Goal: Information Seeking & Learning: Learn about a topic

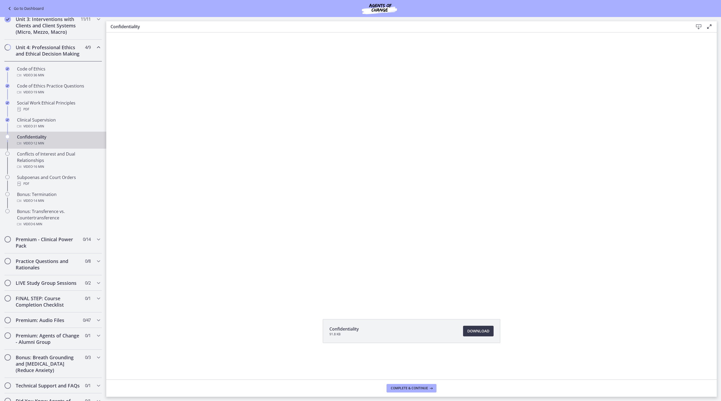
click at [553, 314] on div "Confidentiality 91.8 KB Download Opens in a new window" at bounding box center [411, 205] width 611 height 347
click at [489, 334] on span "Download Opens in a new window" at bounding box center [478, 331] width 22 height 6
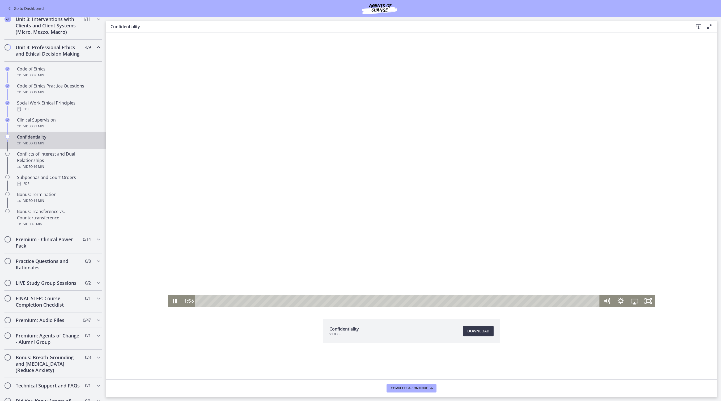
click at [295, 164] on div at bounding box center [412, 169] width 488 height 274
click at [295, 179] on div at bounding box center [412, 169] width 488 height 274
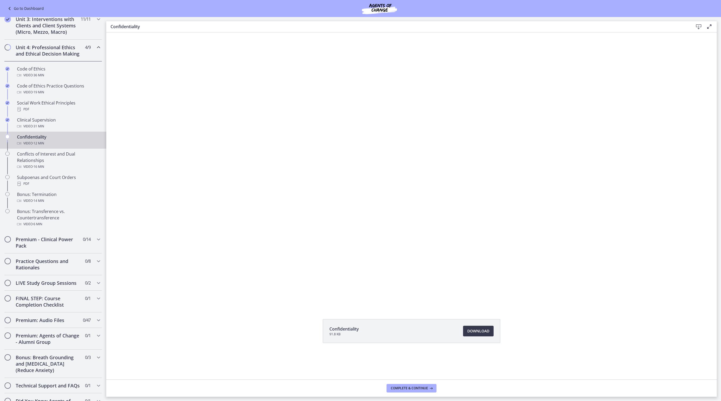
click at [320, 212] on div at bounding box center [412, 169] width 488 height 274
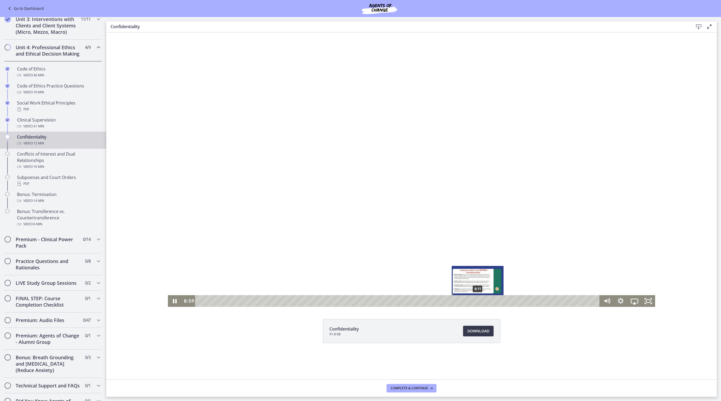
click at [471, 300] on div "8:11" at bounding box center [398, 301] width 396 height 12
click at [368, 215] on div at bounding box center [412, 169] width 488 height 274
click at [168, 302] on icon "Play Video" at bounding box center [175, 301] width 14 height 12
click at [481, 300] on div "8:29" at bounding box center [398, 301] width 396 height 12
click at [173, 302] on icon "Pause" at bounding box center [175, 301] width 4 height 5
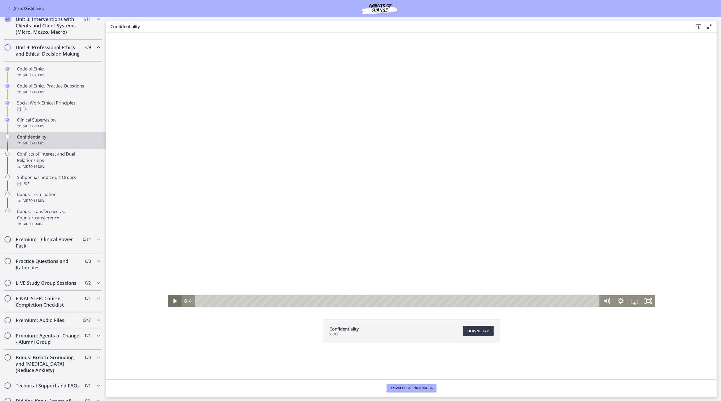
click at [169, 302] on icon "Play Video" at bounding box center [175, 301] width 14 height 12
click at [173, 302] on icon "Pause" at bounding box center [175, 301] width 4 height 5
click at [169, 302] on icon "Play Video" at bounding box center [175, 301] width 14 height 12
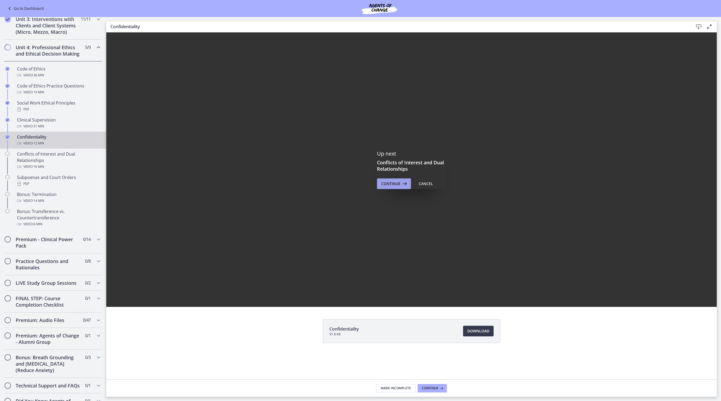
click at [390, 183] on span "Continue" at bounding box center [390, 183] width 19 height 6
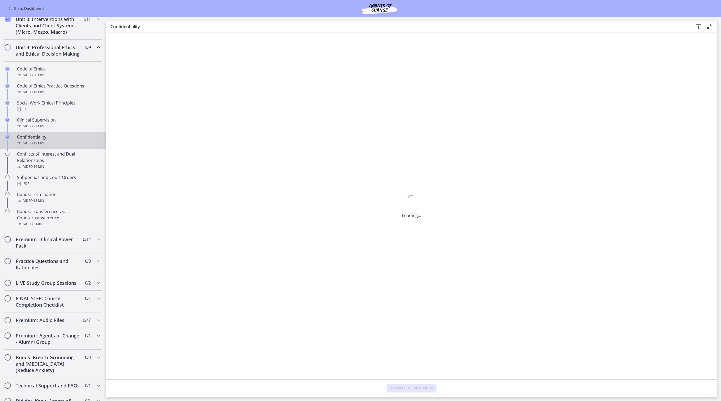
scroll to position [0, 0]
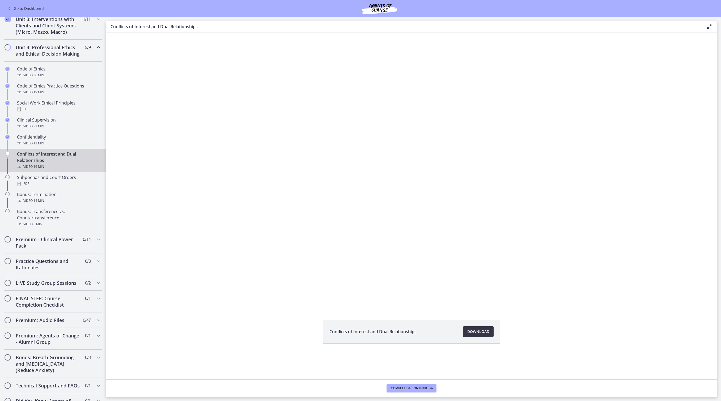
click at [489, 335] on span "Download Opens in a new window" at bounding box center [478, 331] width 22 height 6
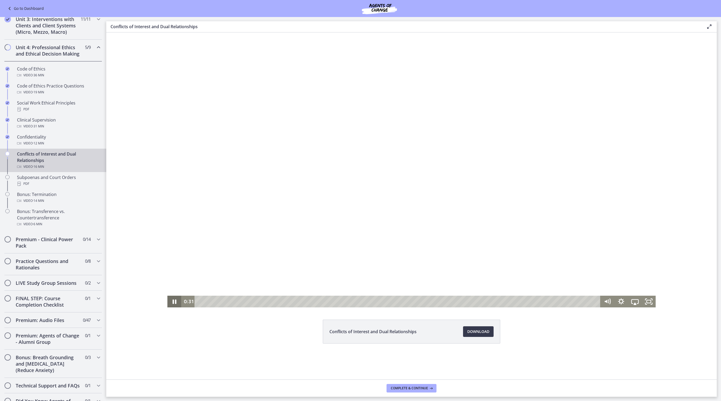
click at [170, 300] on icon "Pause" at bounding box center [174, 301] width 14 height 12
click at [173, 299] on icon "Play Video" at bounding box center [174, 301] width 3 height 5
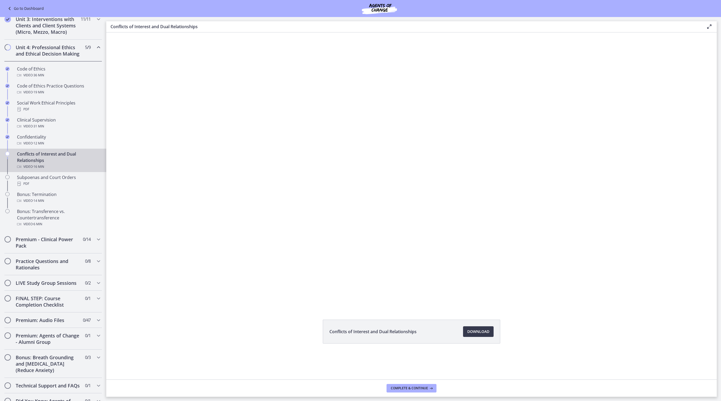
click at [167, 301] on button "Pause" at bounding box center [174, 301] width 14 height 12
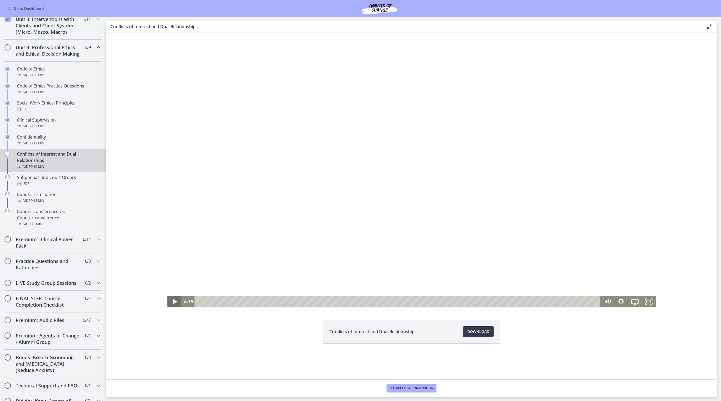
click at [168, 302] on icon "Play Video" at bounding box center [175, 301] width 14 height 12
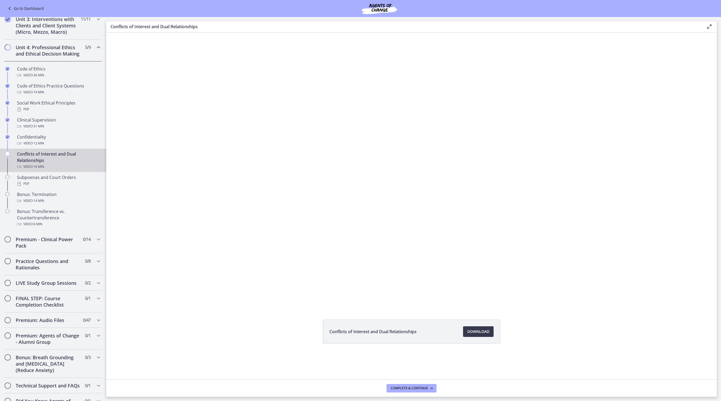
click at [167, 301] on button "Pause" at bounding box center [174, 301] width 14 height 12
click at [167, 301] on button "Play Video" at bounding box center [174, 301] width 14 height 12
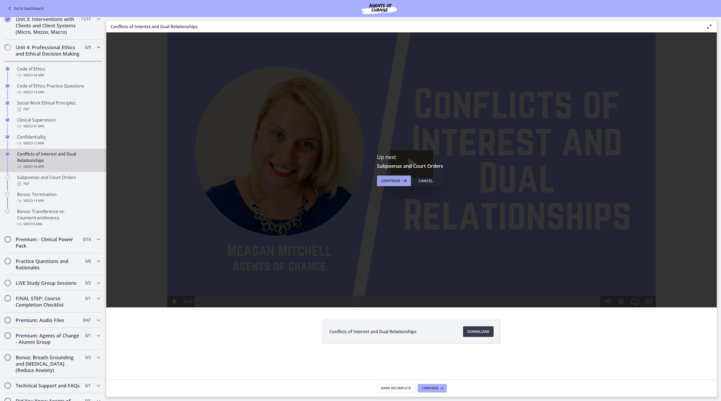
click at [396, 181] on span "Continue" at bounding box center [390, 181] width 19 height 6
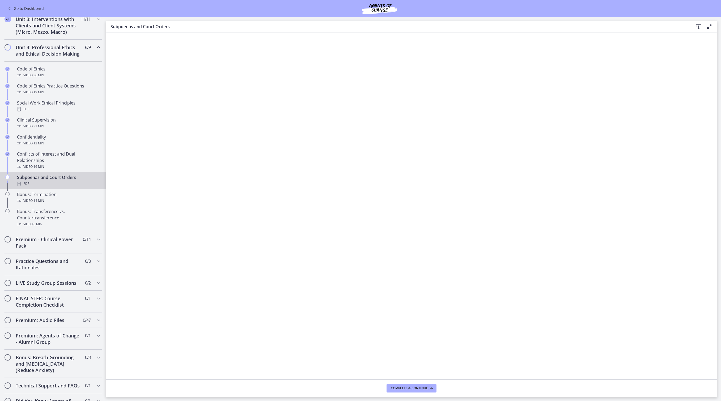
click at [697, 29] on icon at bounding box center [699, 27] width 6 height 6
click at [413, 386] on span "Complete & continue" at bounding box center [409, 388] width 37 height 4
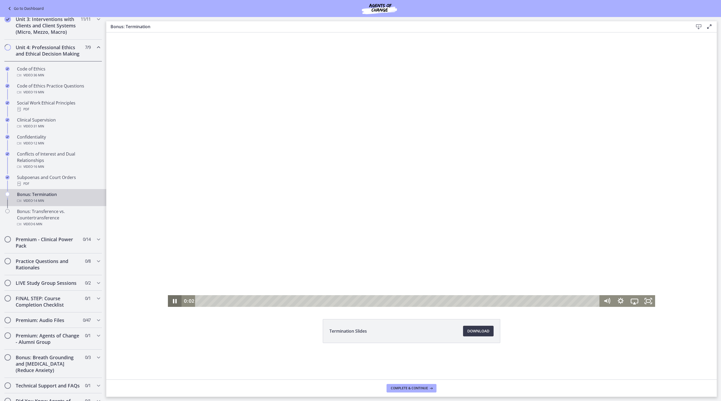
click at [173, 300] on icon "Pause" at bounding box center [175, 301] width 4 height 5
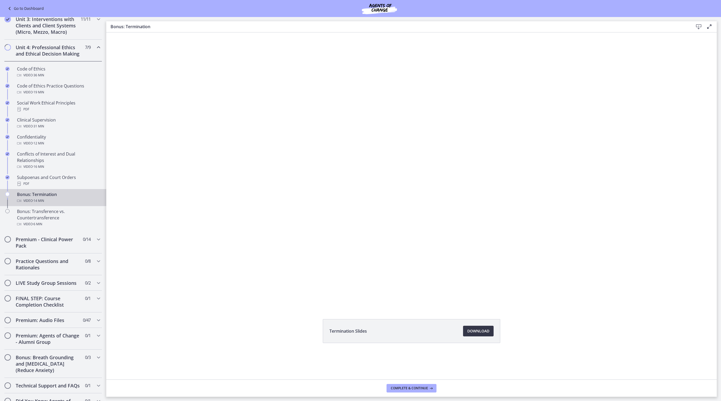
click at [489, 334] on span "Download Opens in a new window" at bounding box center [478, 331] width 22 height 6
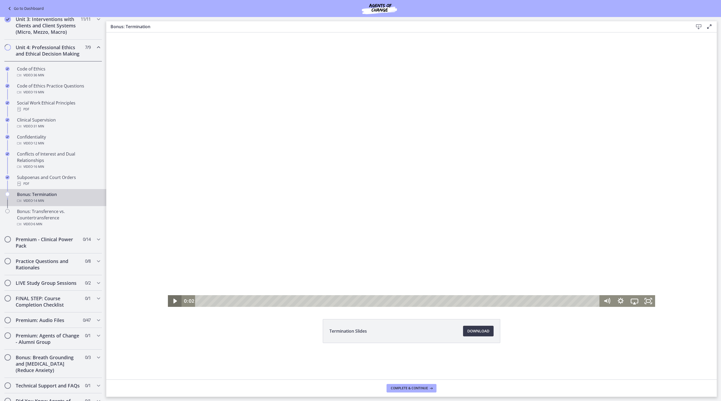
click at [174, 301] on icon "Play Video" at bounding box center [175, 300] width 3 height 5
click at [168, 298] on icon "Play Video" at bounding box center [175, 301] width 14 height 12
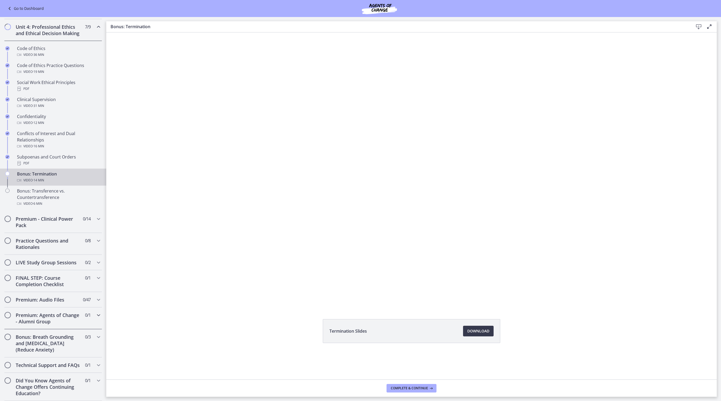
scroll to position [253, 0]
click at [250, 166] on div at bounding box center [412, 169] width 488 height 274
